Goal: Navigation & Orientation: Find specific page/section

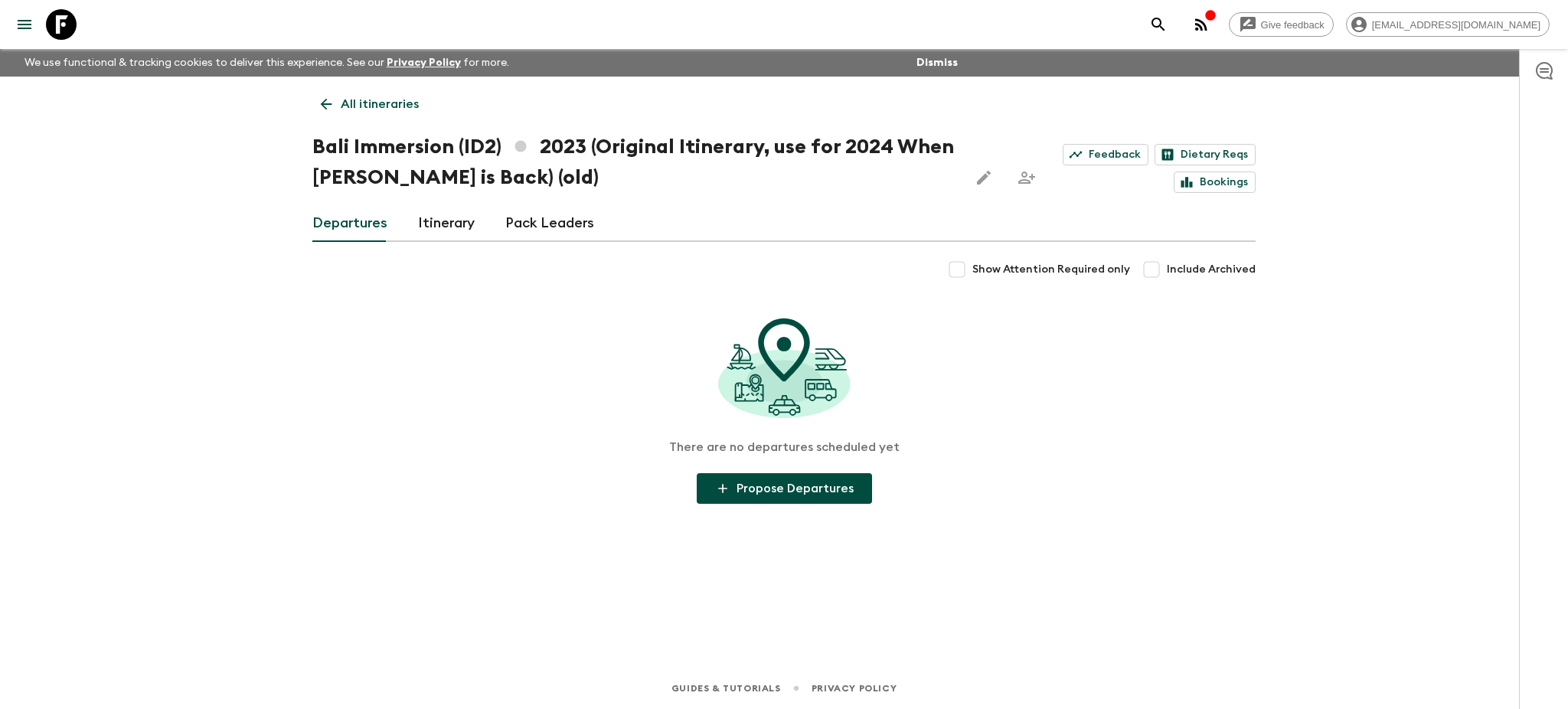
click at [329, 112] on icon at bounding box center [326, 104] width 17 height 17
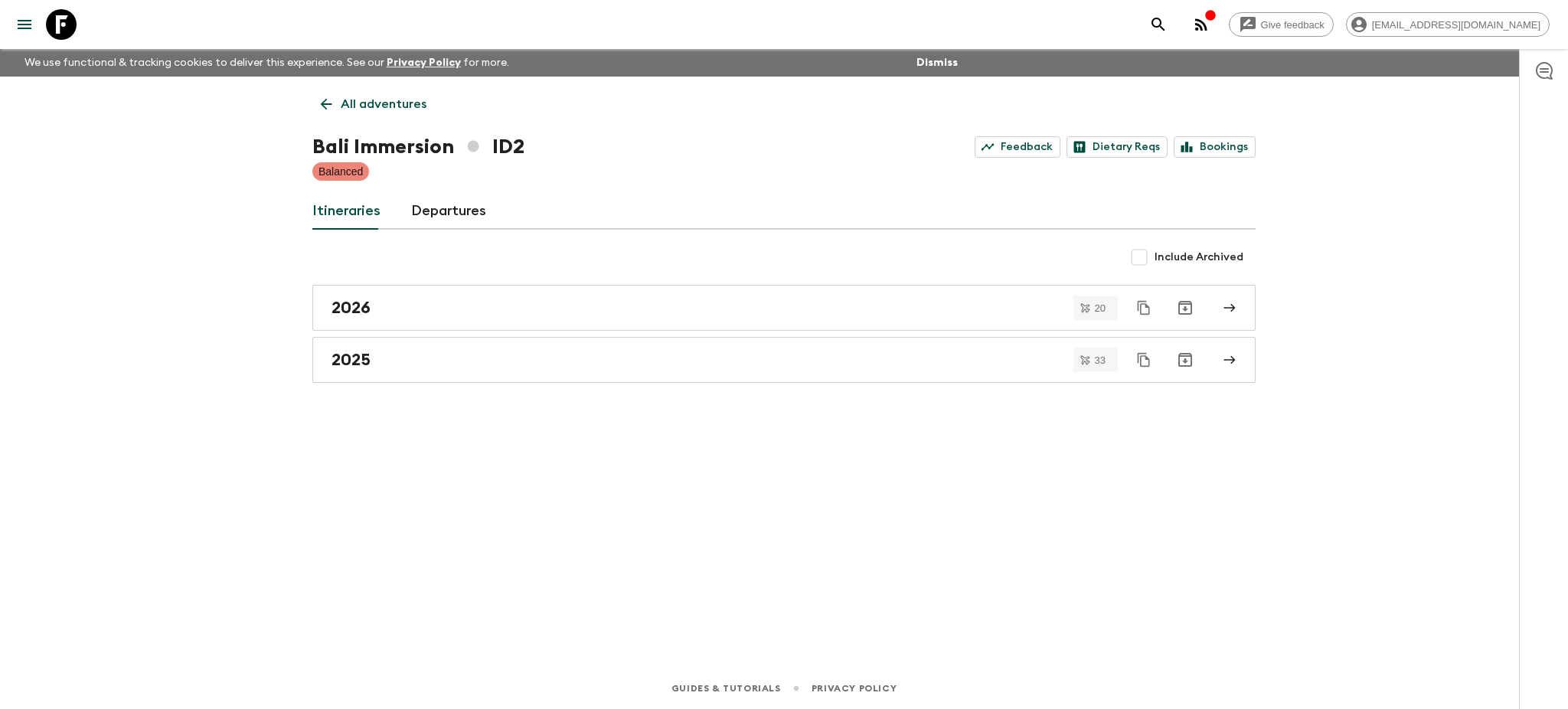
click at [327, 112] on icon at bounding box center [326, 104] width 17 height 17
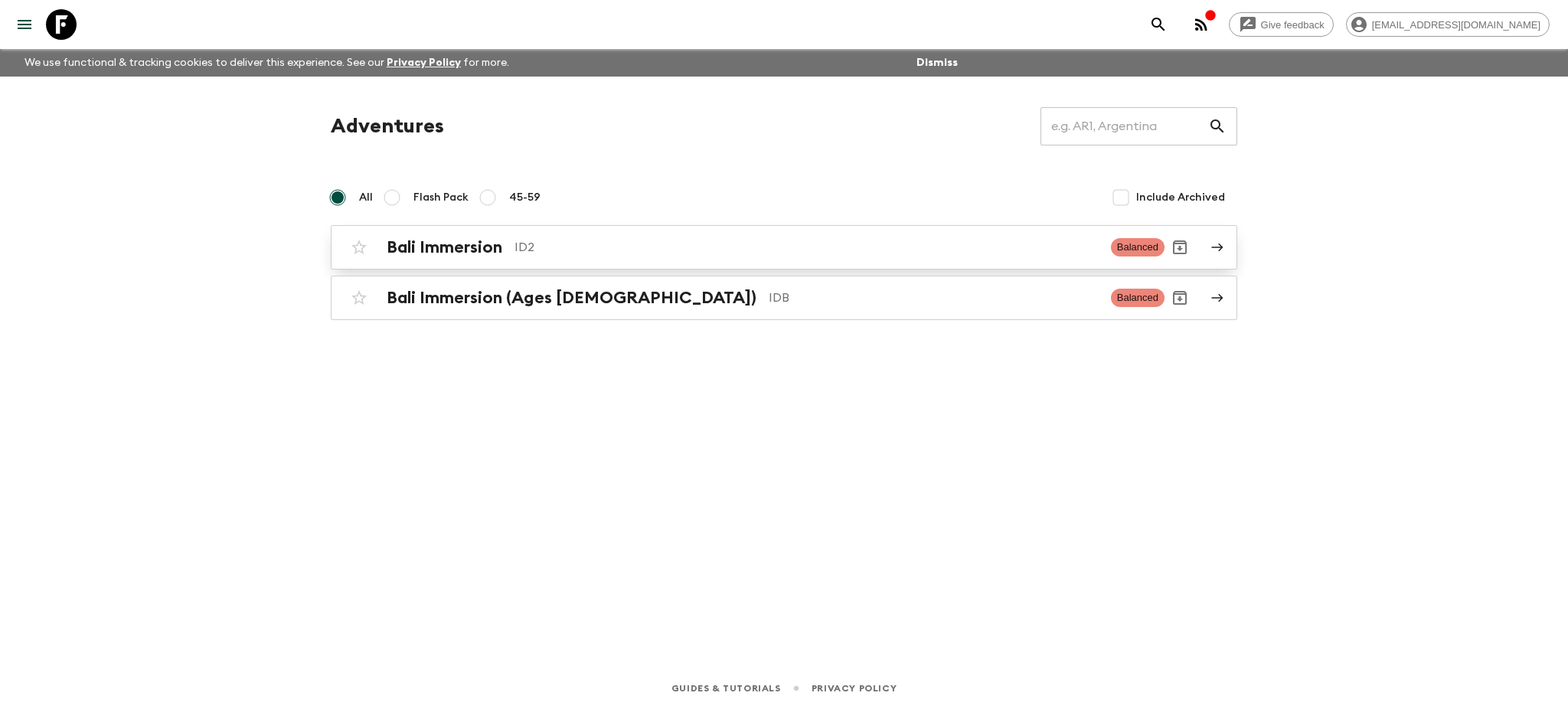
click at [1212, 244] on icon at bounding box center [1217, 247] width 13 height 13
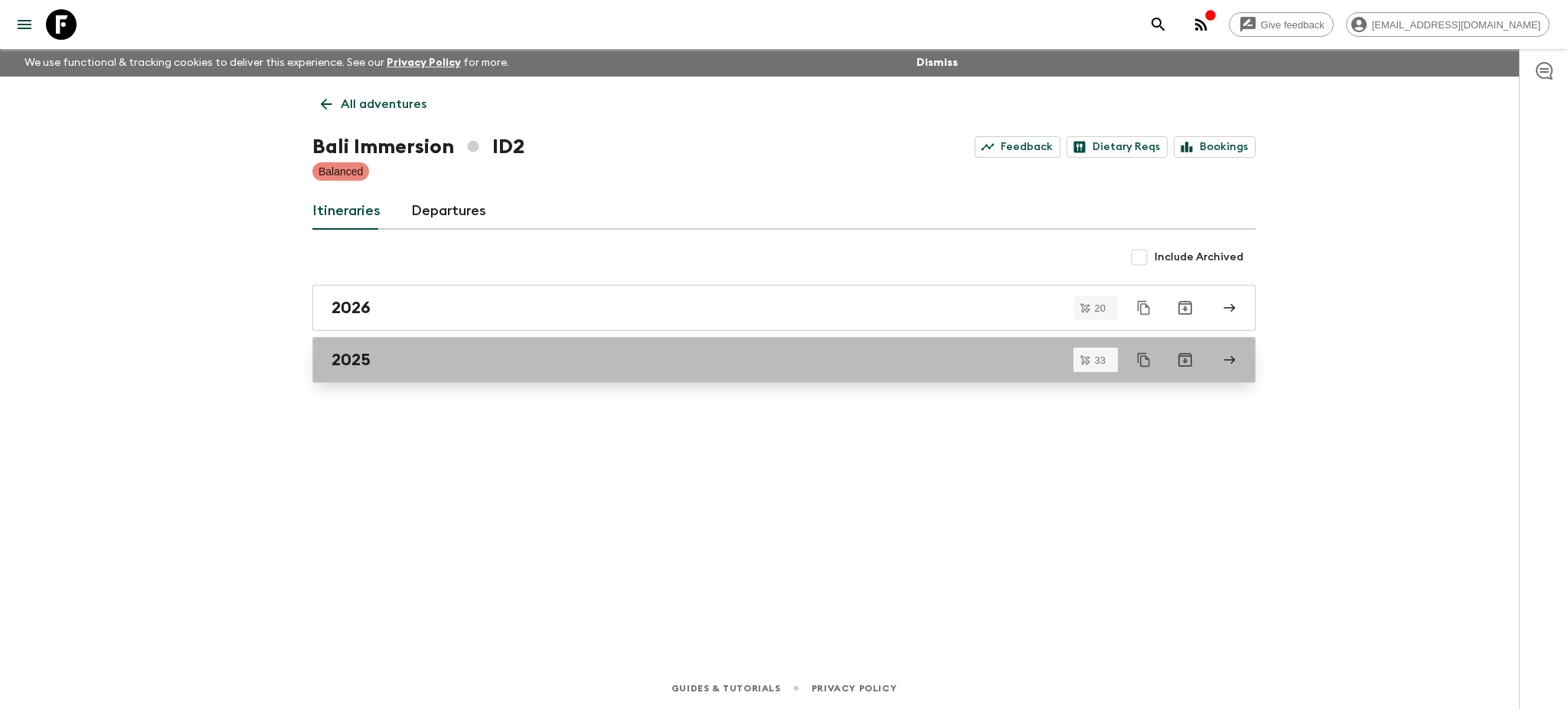
click at [1244, 373] on link "2025" at bounding box center [784, 359] width 943 height 46
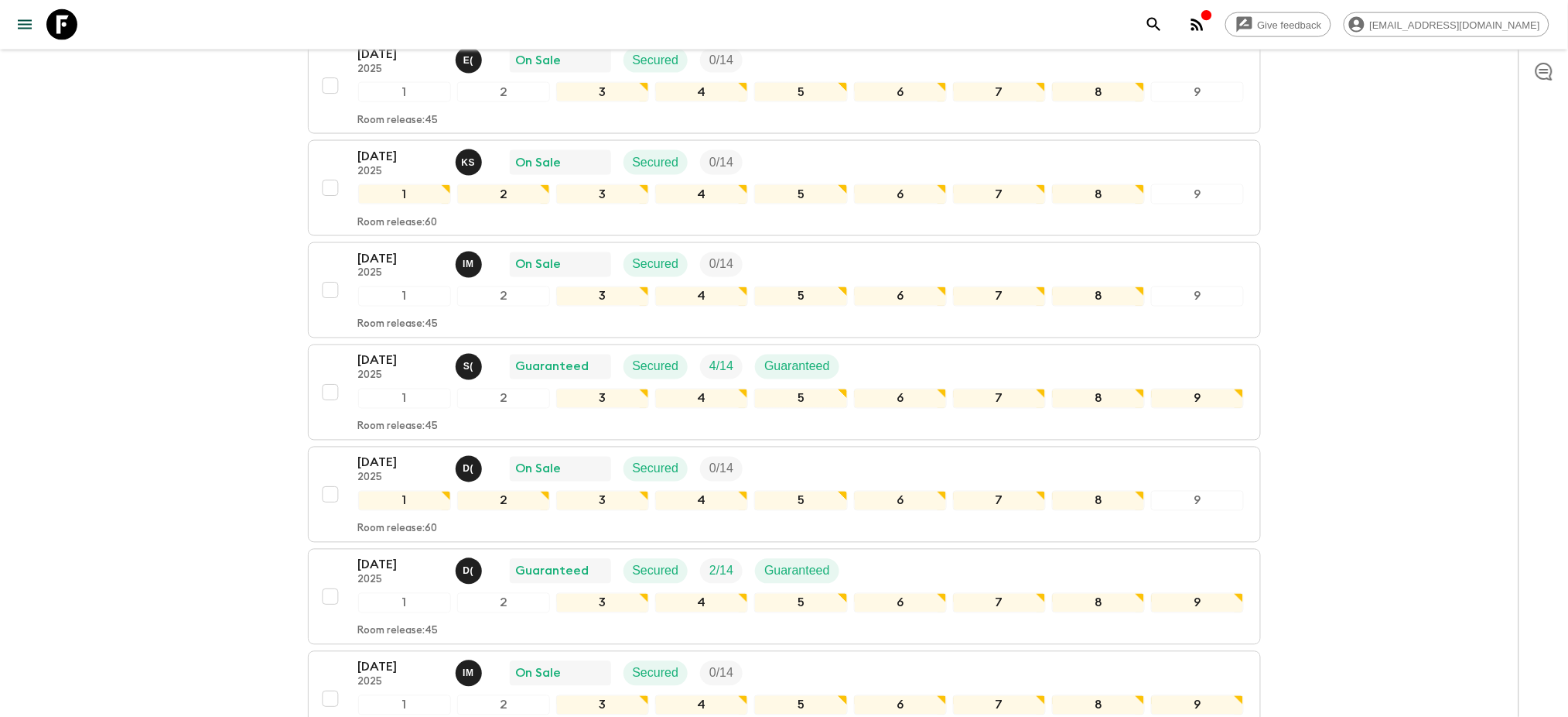
scroll to position [2992, 0]
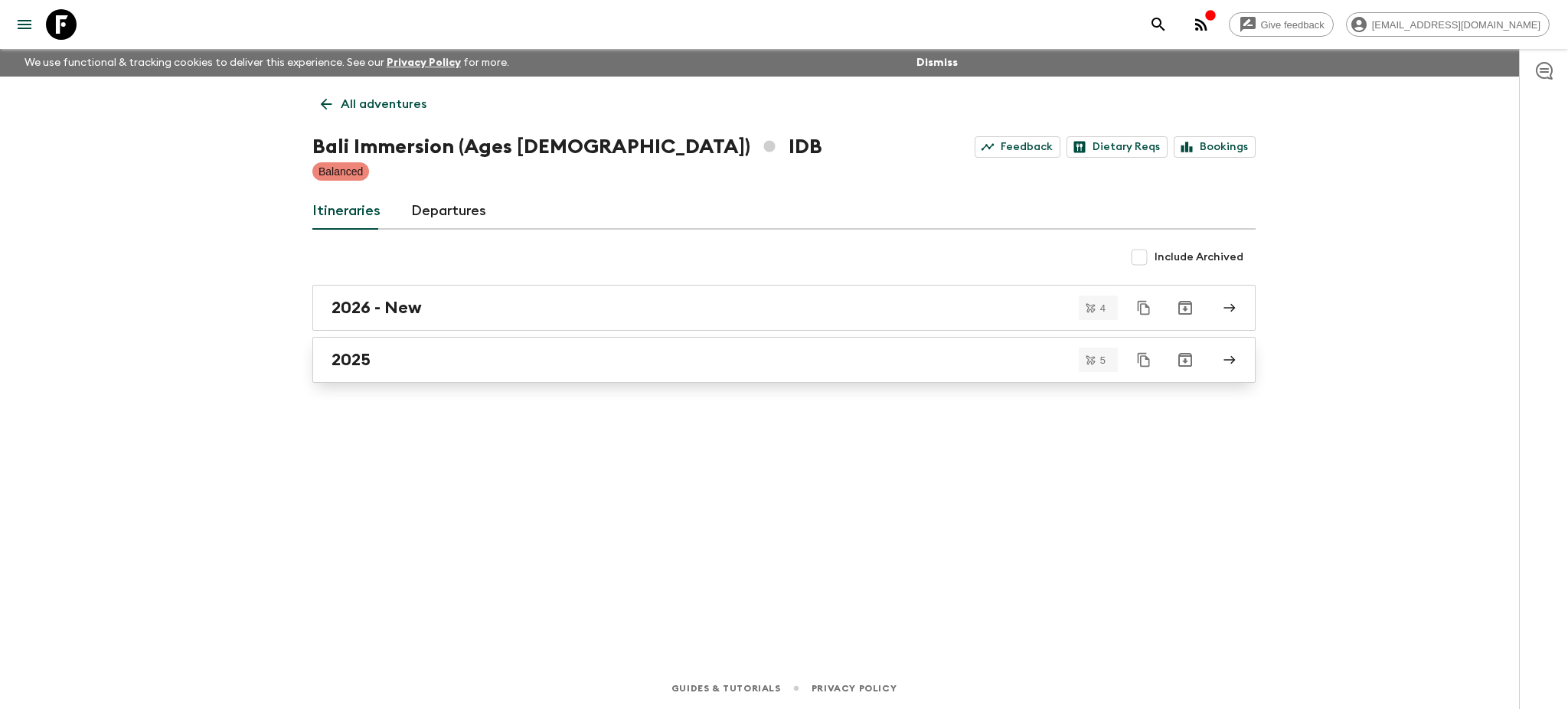
click at [1242, 366] on link "2025" at bounding box center [784, 359] width 943 height 46
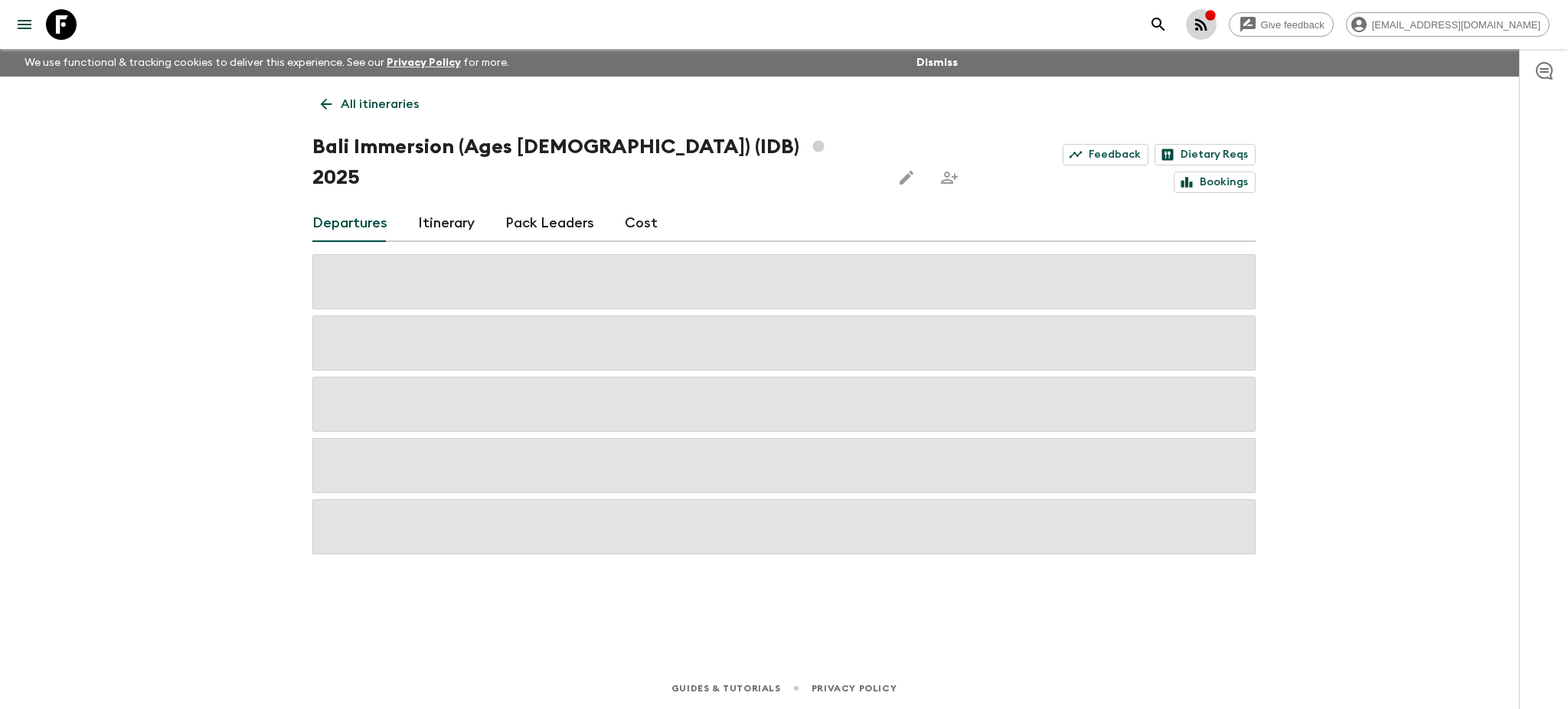
click at [1211, 29] on icon "button" at bounding box center [1201, 24] width 18 height 18
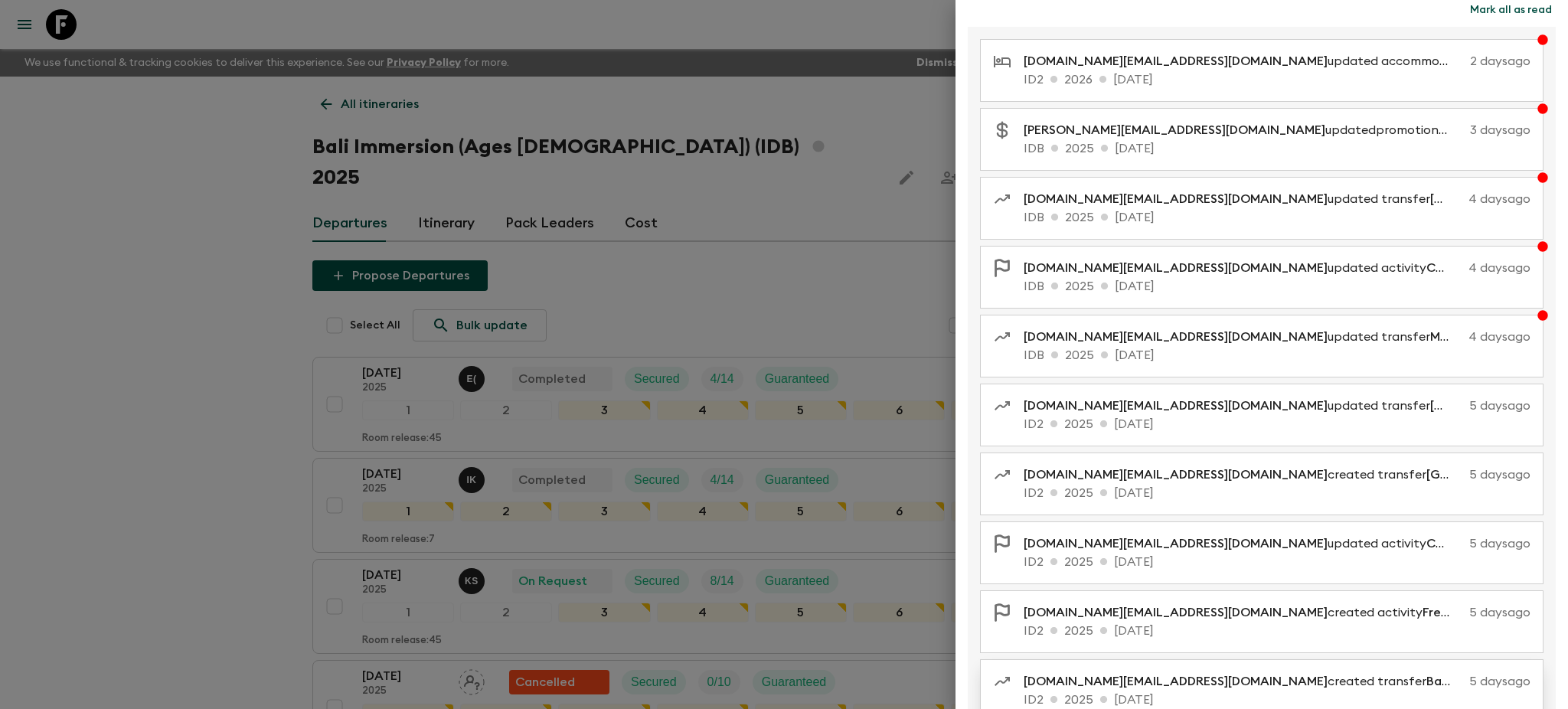
scroll to position [118, 0]
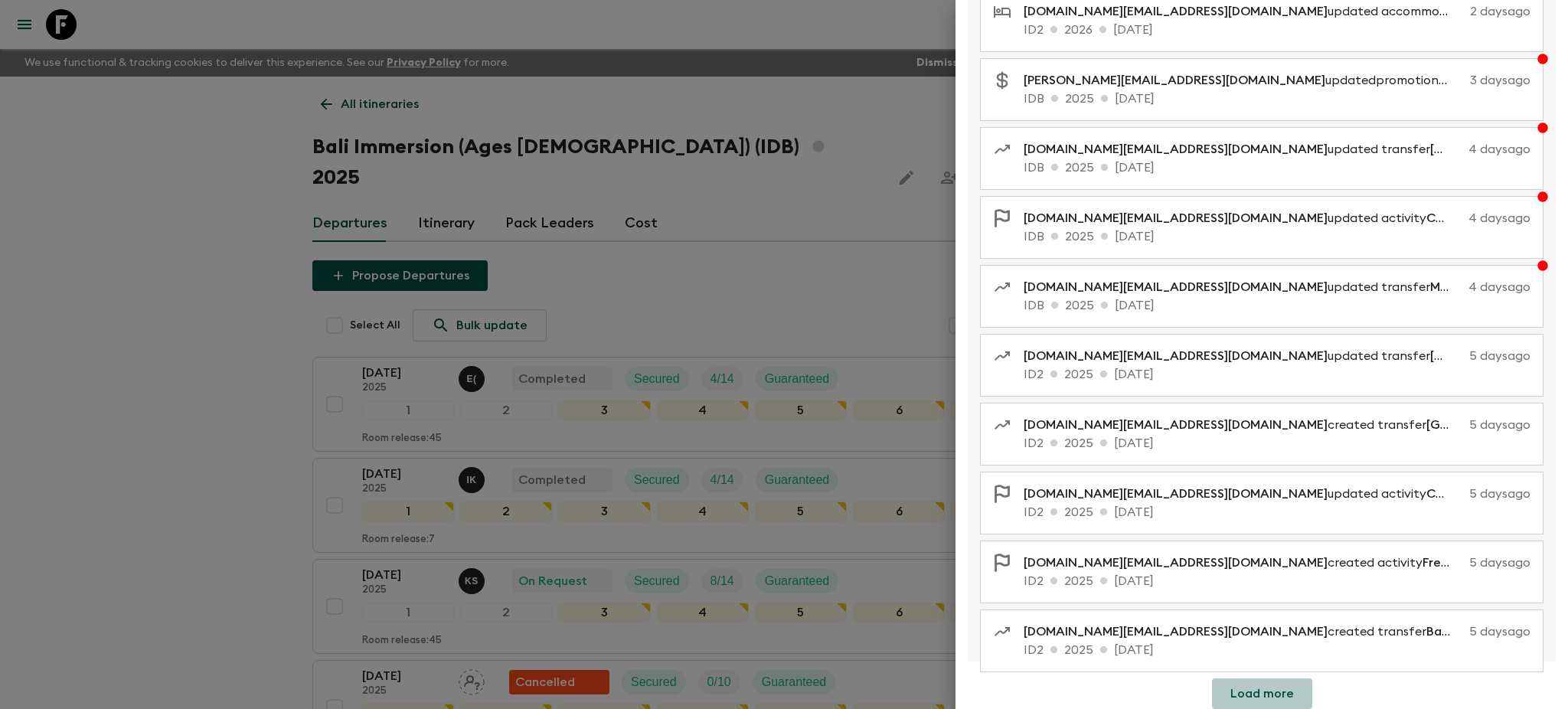
click at [1257, 694] on button "Load more" at bounding box center [1261, 694] width 101 height 31
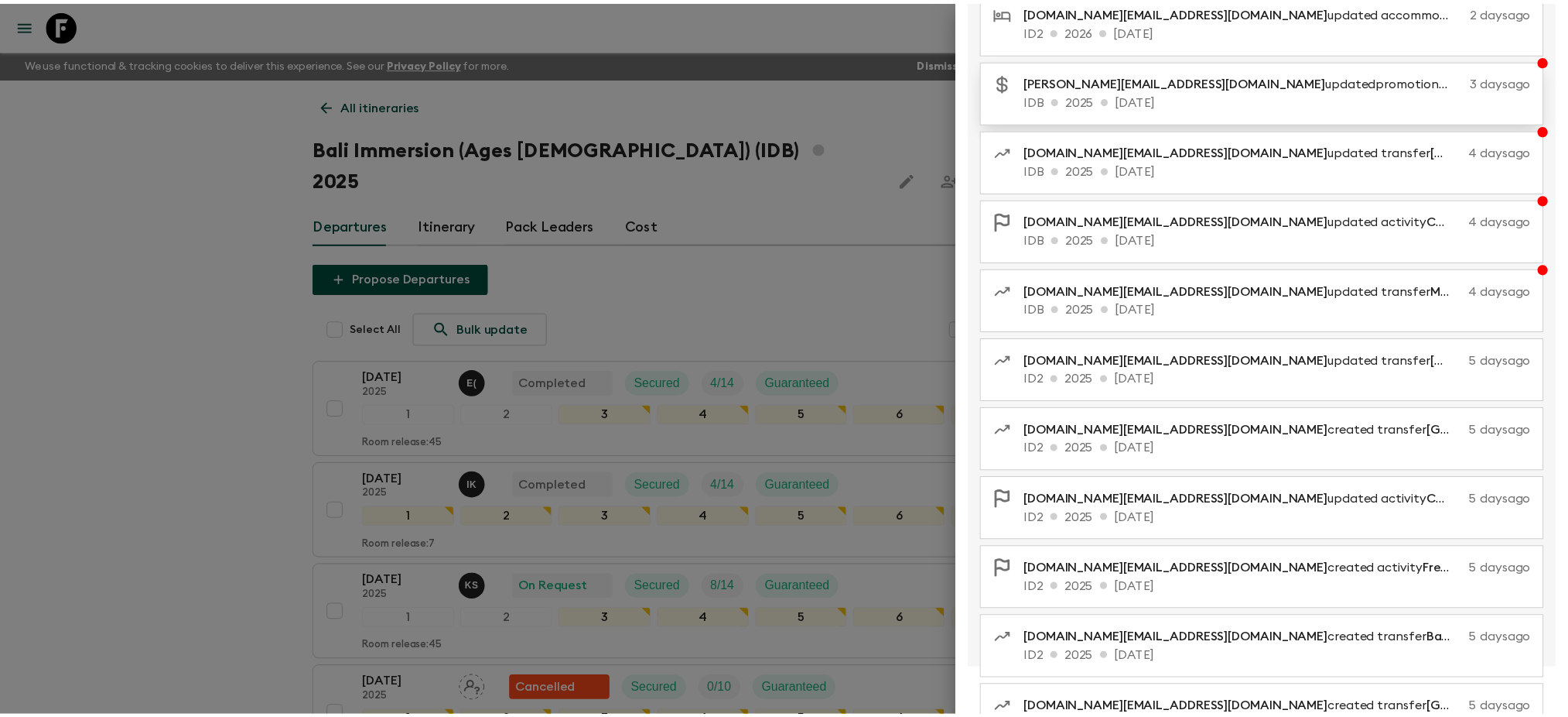
scroll to position [0, 0]
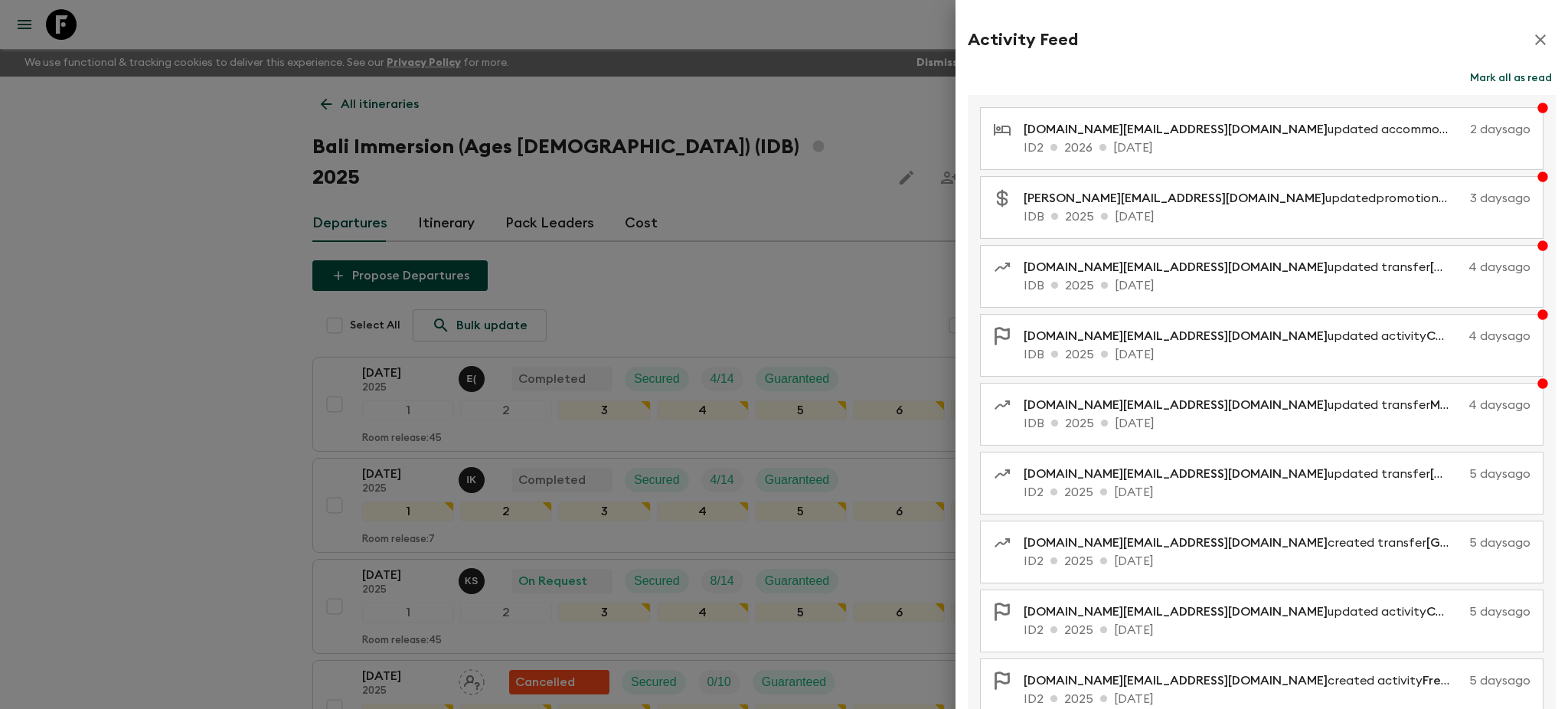
click at [1510, 79] on button "Mark all as read" at bounding box center [1510, 78] width 89 height 21
click at [1531, 34] on icon "button" at bounding box center [1539, 39] width 18 height 18
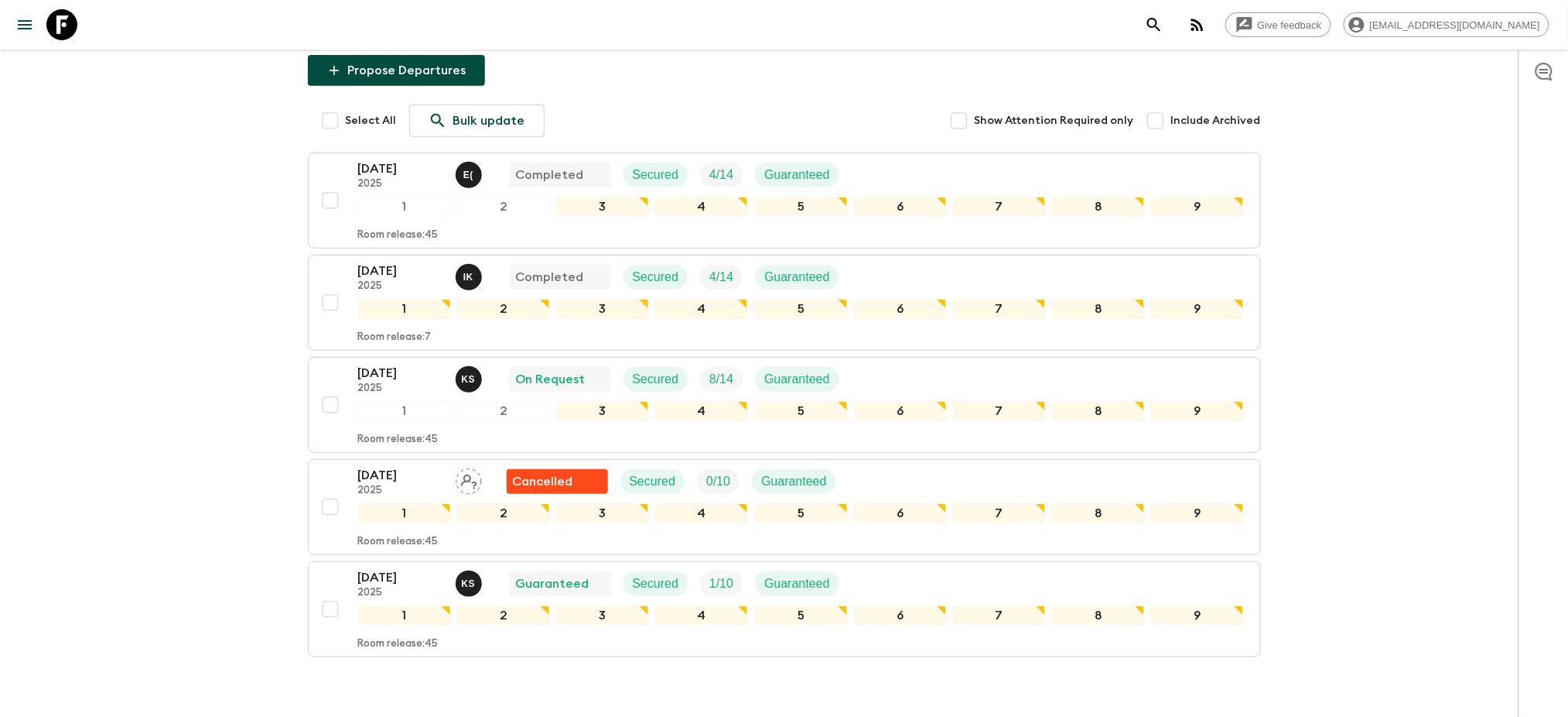
scroll to position [259, 0]
